Goal: Task Accomplishment & Management: Complete application form

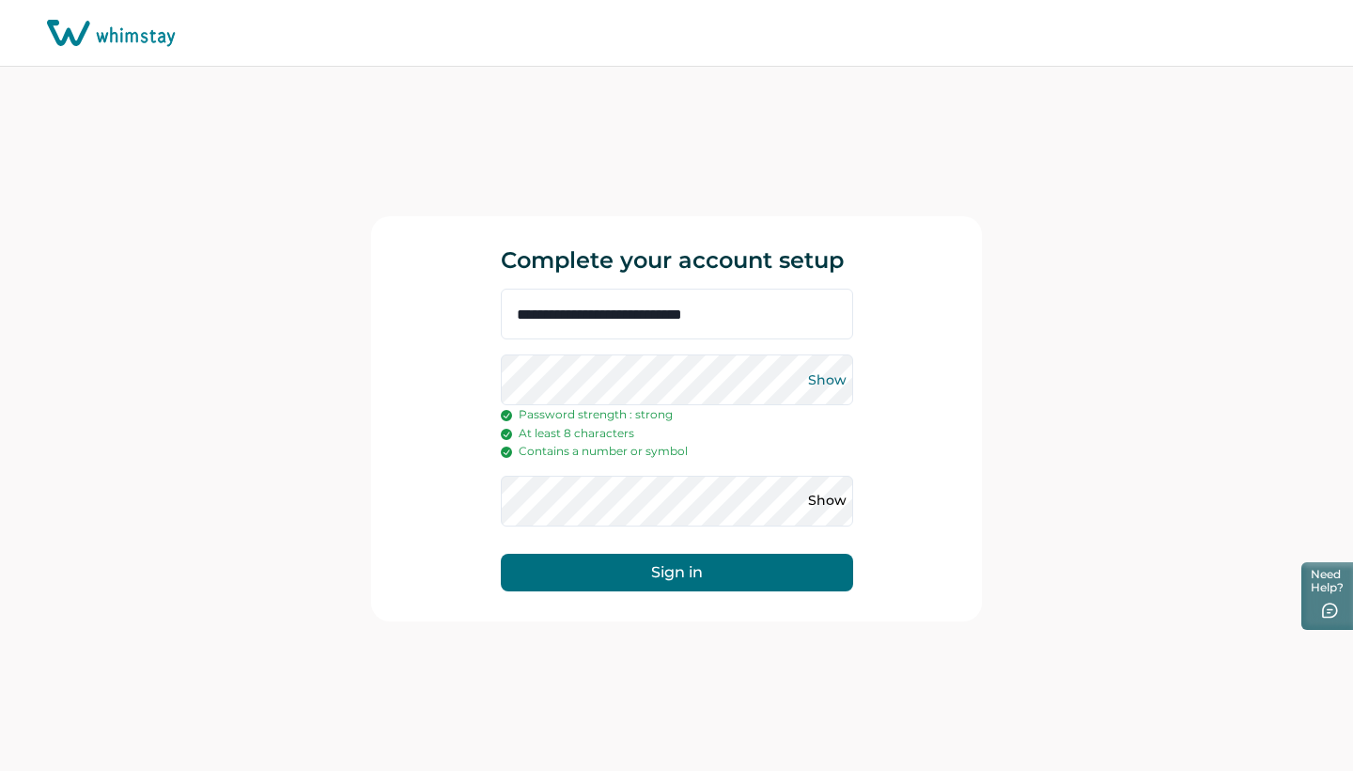
click at [840, 380] on button "Show" at bounding box center [828, 380] width 30 height 30
click at [681, 568] on button "Sign in" at bounding box center [677, 573] width 352 height 38
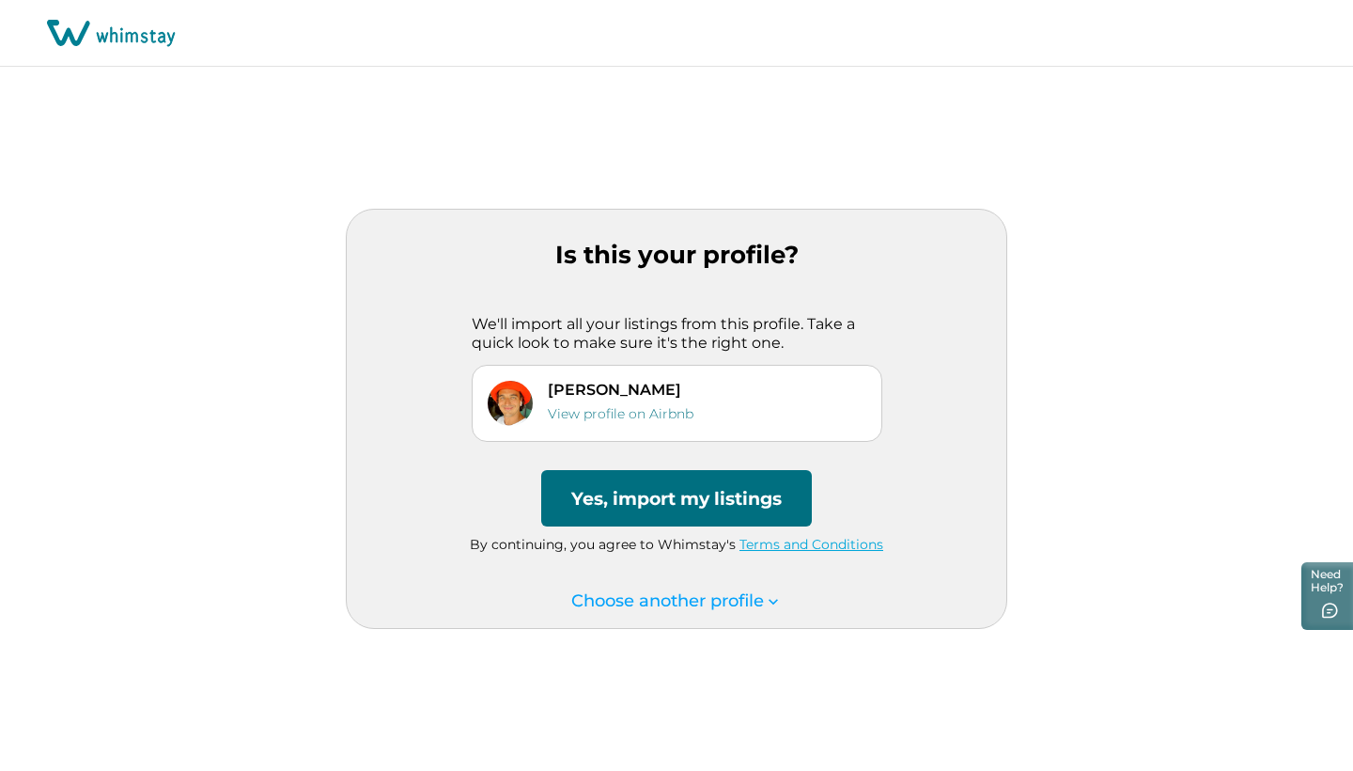
click at [625, 497] on button "Yes, import my listings" at bounding box center [676, 498] width 271 height 56
